Goal: Check status

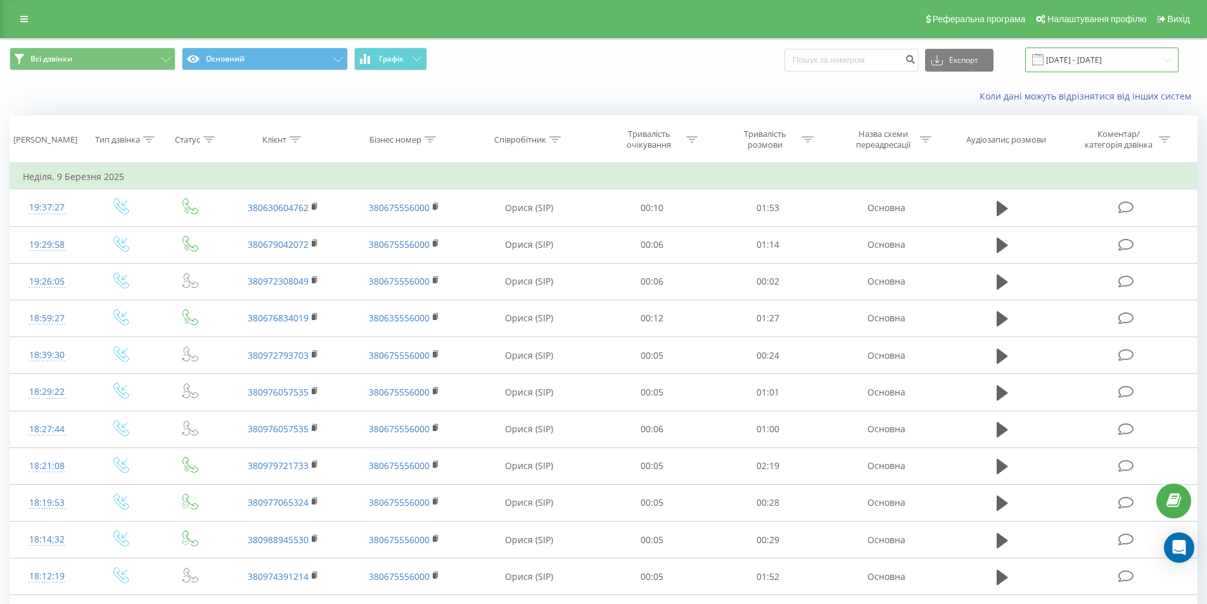
click at [1060, 67] on input "[DATE] - [DATE]" at bounding box center [1102, 60] width 153 height 25
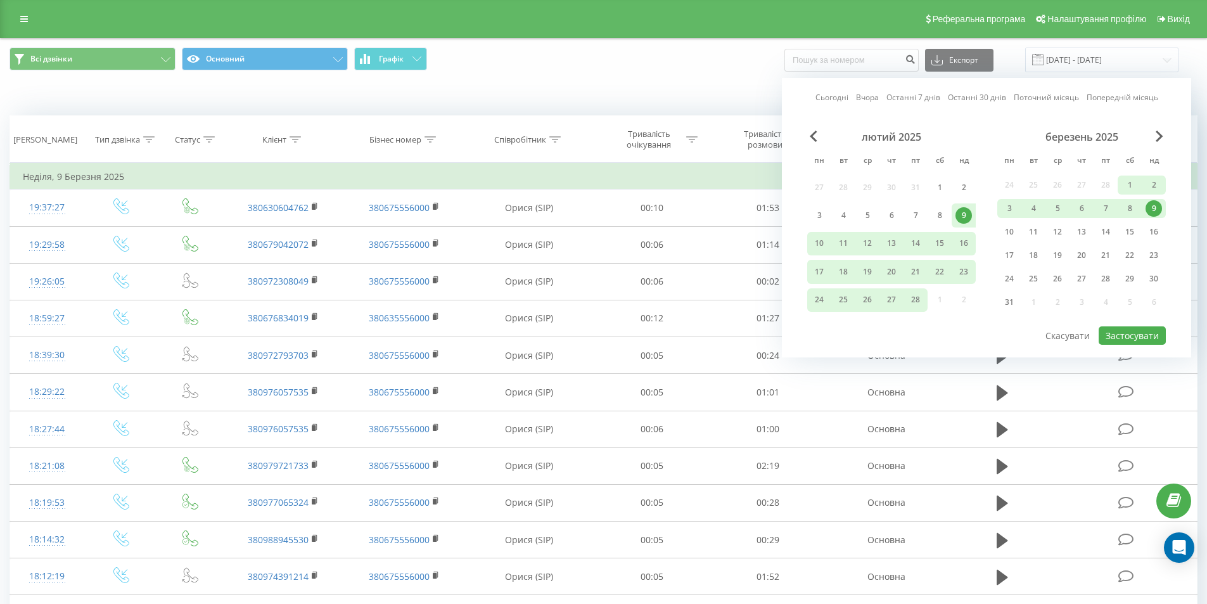
click at [823, 99] on link "Сьогодні" at bounding box center [832, 97] width 33 height 12
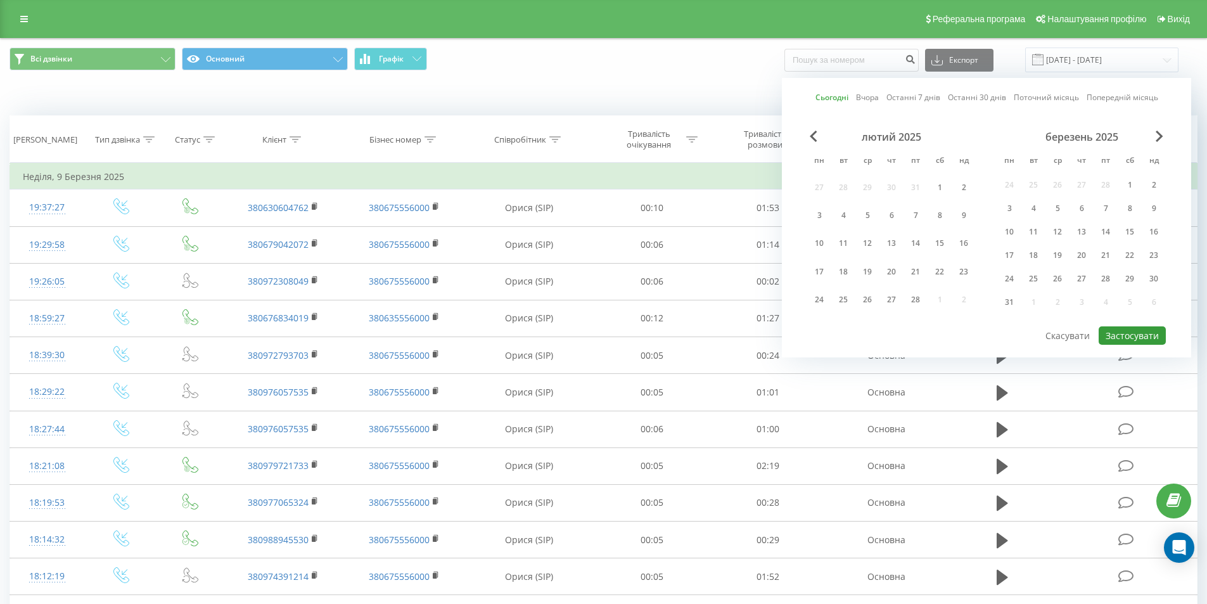
click at [1149, 337] on button "Застосувати" at bounding box center [1132, 335] width 67 height 18
type input "[DATE] - [DATE]"
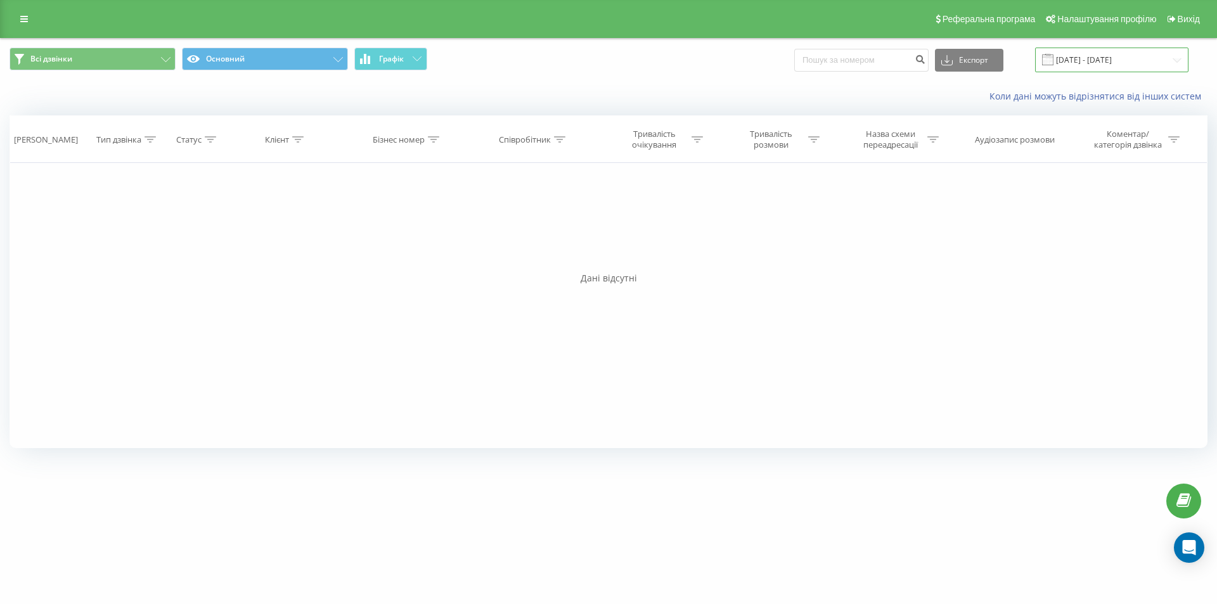
click at [1114, 56] on input "[DATE] - [DATE]" at bounding box center [1111, 60] width 153 height 25
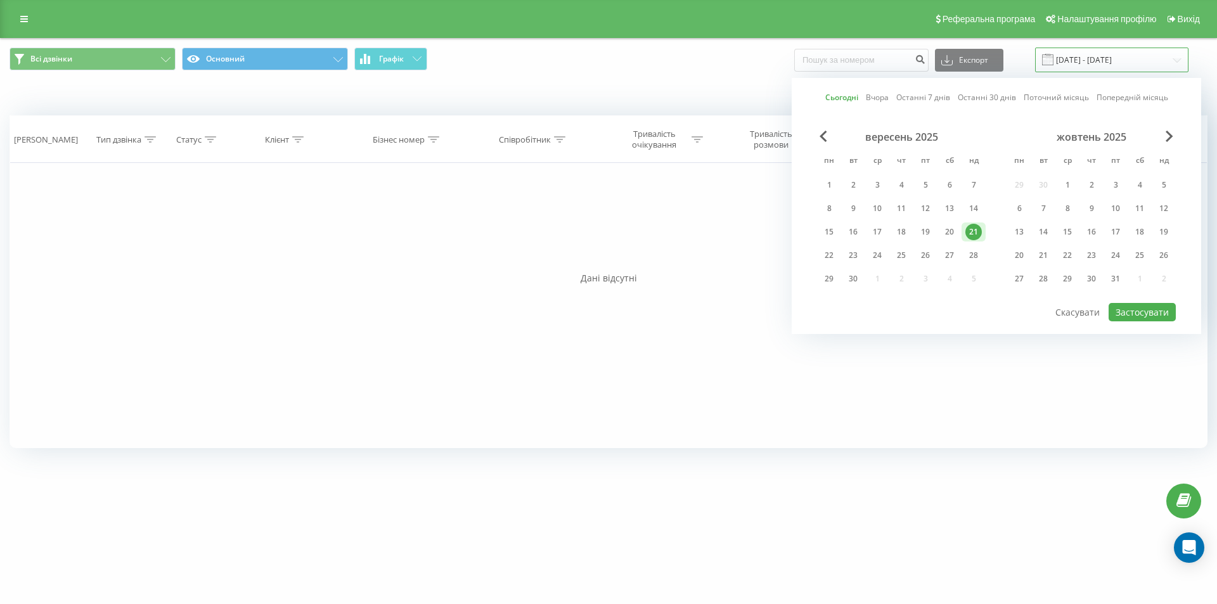
click at [1114, 56] on input "[DATE] - [DATE]" at bounding box center [1111, 60] width 153 height 25
click at [250, 345] on div "Фільтрувати за умовою Дорівнює Введіть значення Скасувати OK Фільтрувати за умо…" at bounding box center [609, 305] width 1198 height 285
